Goal: Check status: Check status

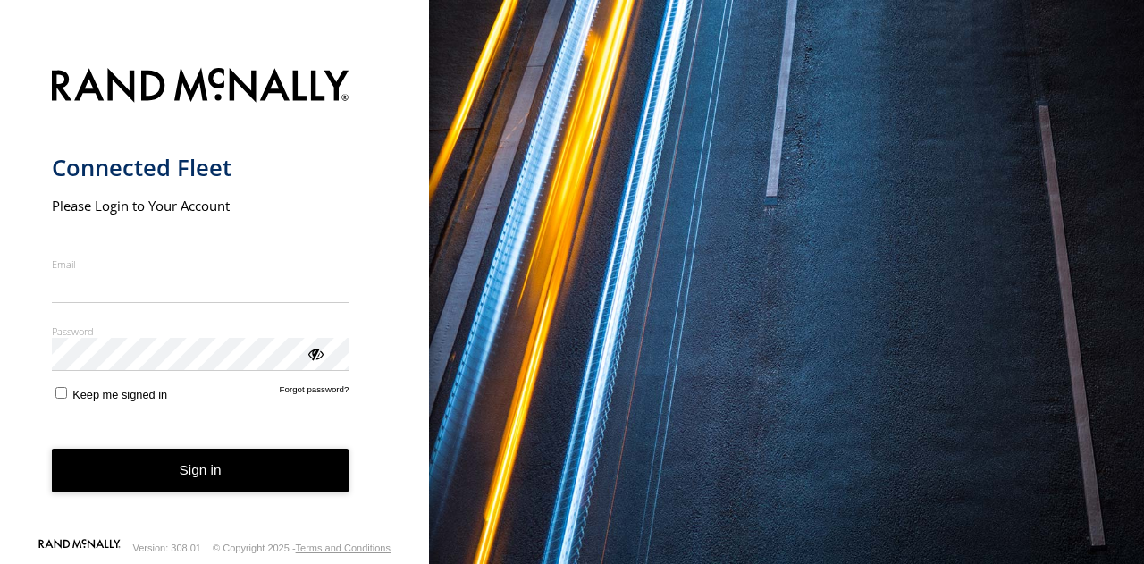
type input "**********"
click at [193, 493] on button "Sign in" at bounding box center [201, 471] width 298 height 44
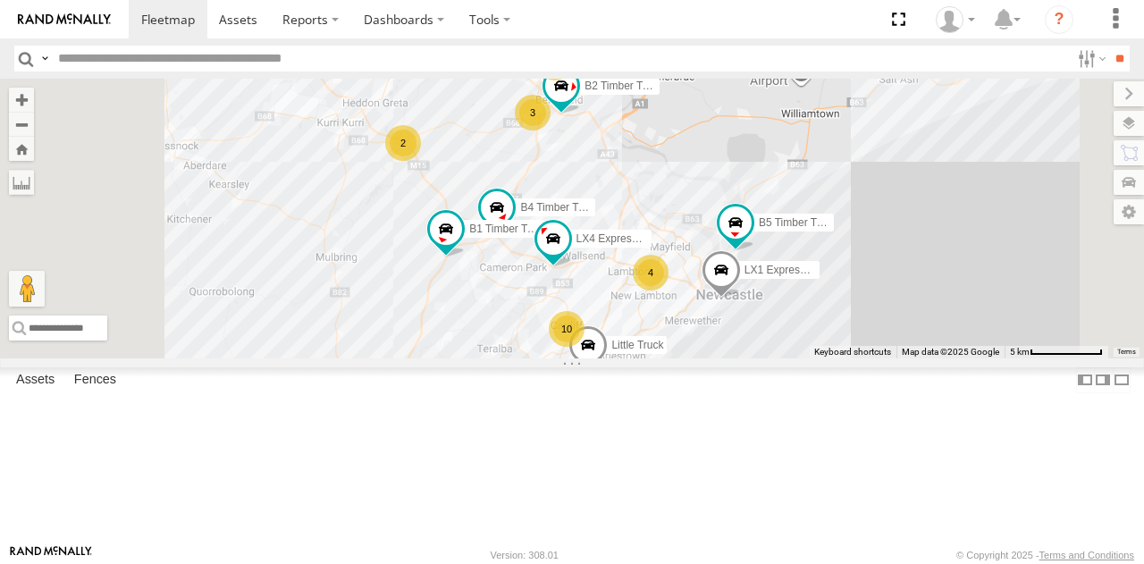
scroll to position [393, 0]
click at [0, 0] on div "C2 Timber Truck" at bounding box center [0, 0] width 0 height 0
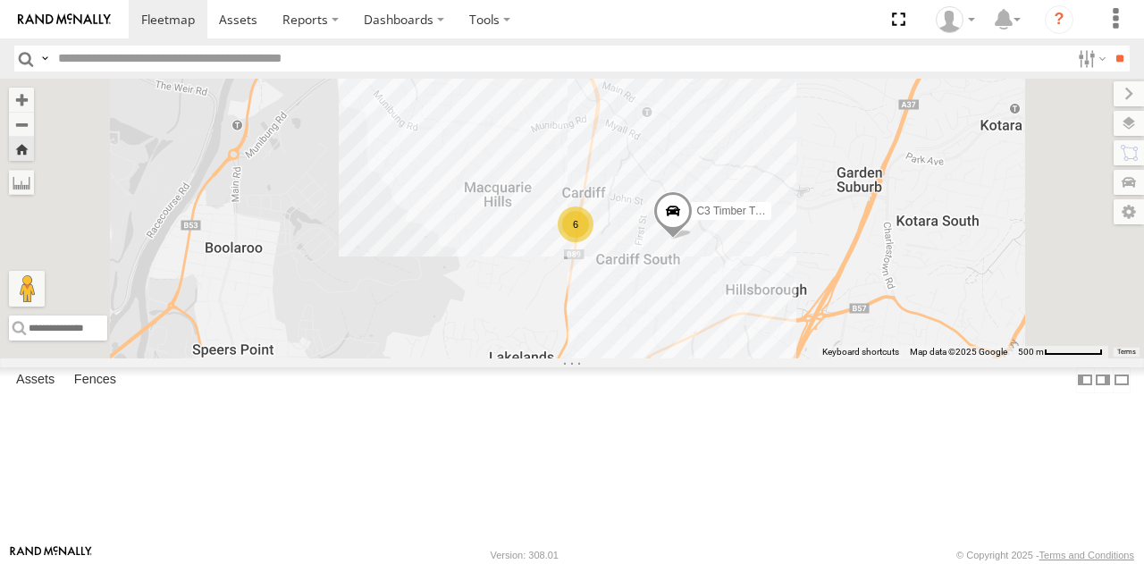
scroll to position [465, 0]
click at [0, 0] on div "B4 Timber Truck" at bounding box center [0, 0] width 0 height 0
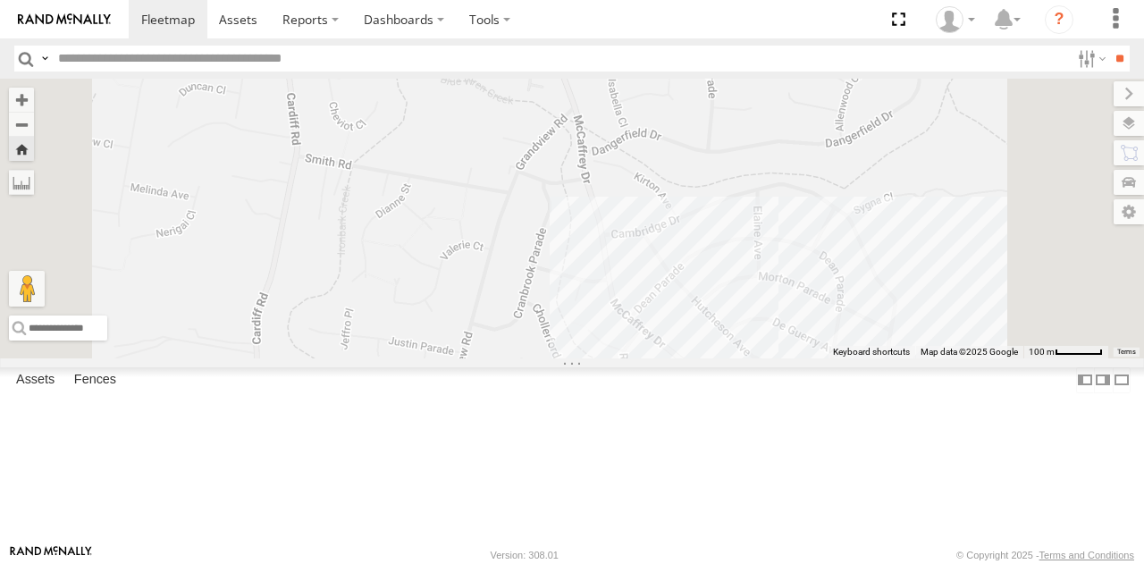
scroll to position [418, 0]
click at [0, 0] on div "B4 Timber Truck" at bounding box center [0, 0] width 0 height 0
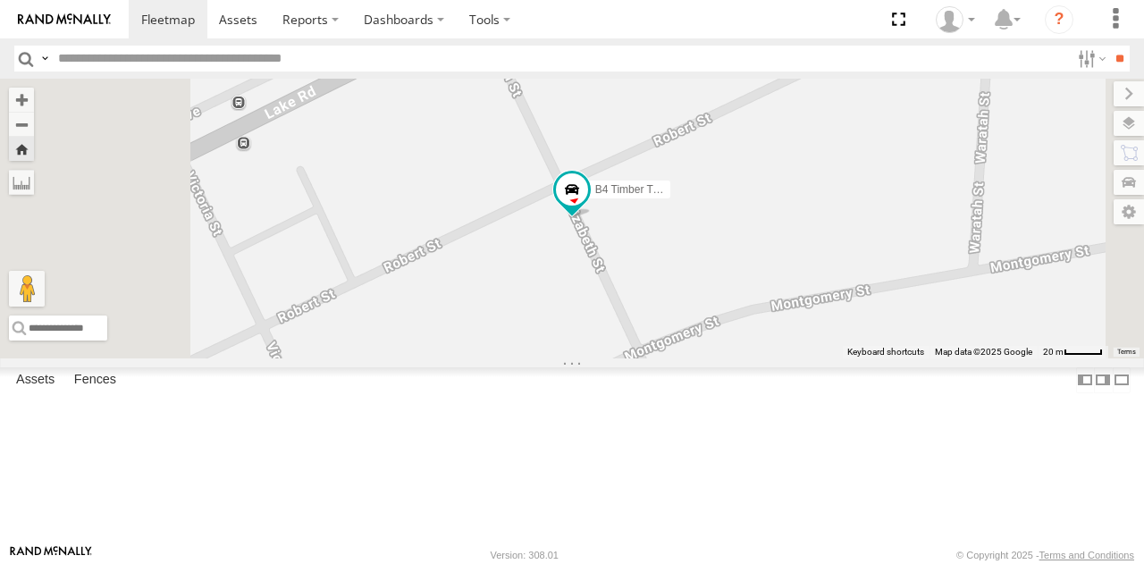
click at [991, 314] on div "B4 Timber Truck" at bounding box center [572, 218] width 1144 height 279
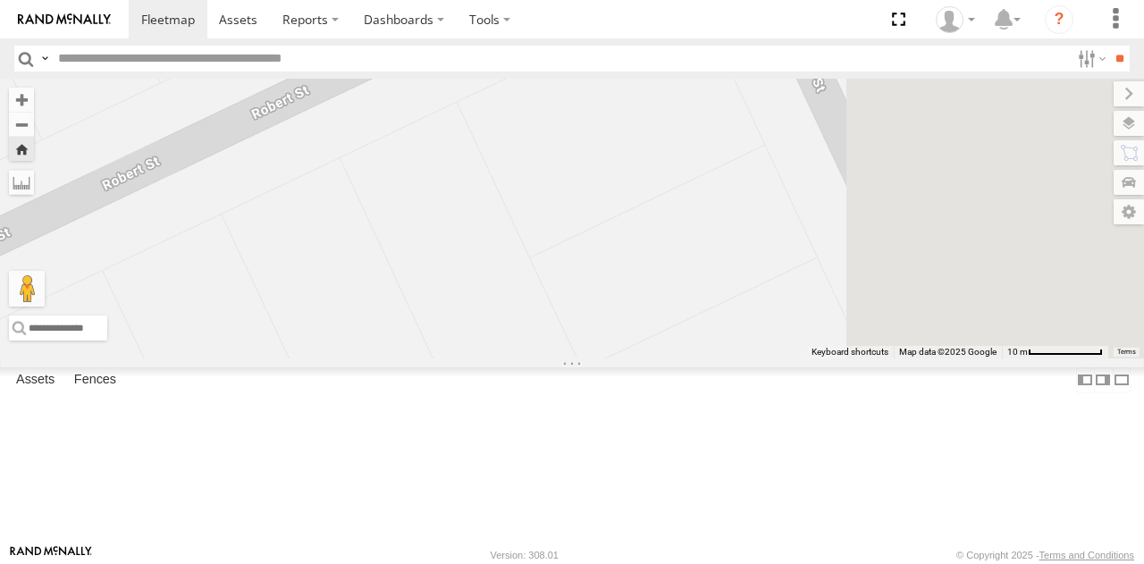
drag, startPoint x: 921, startPoint y: 347, endPoint x: 314, endPoint y: 503, distance: 626.9
click at [314, 503] on main "← Move left → Move right ↑ Move up ↓ Move down + Zoom in - Zoom out Home Jump l…" at bounding box center [572, 312] width 1144 height 466
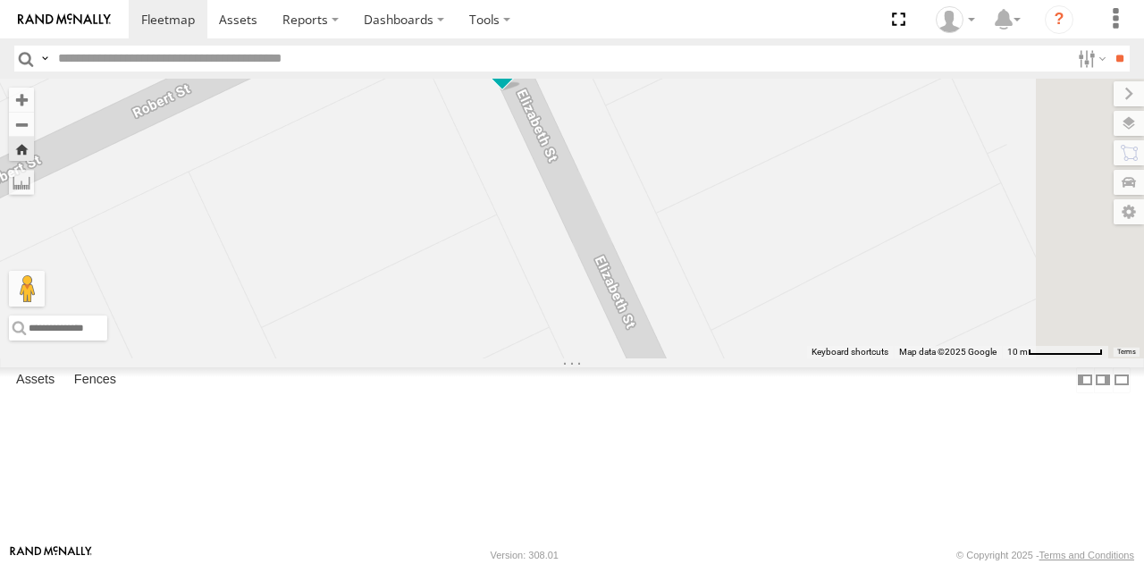
drag, startPoint x: 923, startPoint y: 218, endPoint x: 631, endPoint y: 304, distance: 304.7
click at [631, 304] on div "B4 Timber Truck" at bounding box center [572, 218] width 1144 height 279
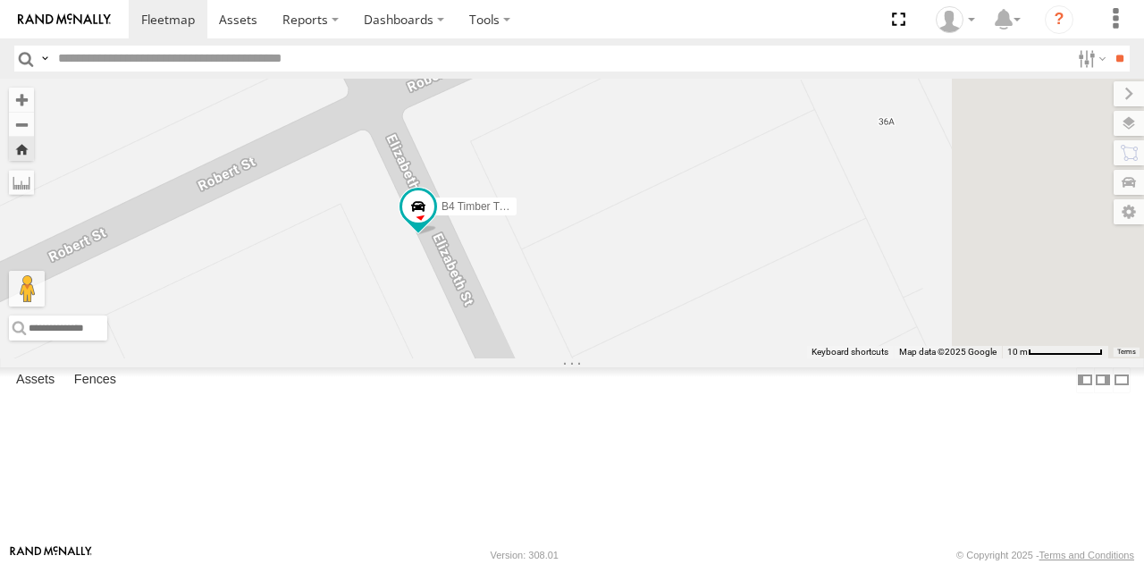
drag, startPoint x: 631, startPoint y: 304, endPoint x: 598, endPoint y: 419, distance: 120.0
click at [598, 358] on div "B4 Timber Truck" at bounding box center [572, 218] width 1144 height 279
